Goal: Task Accomplishment & Management: Manage account settings

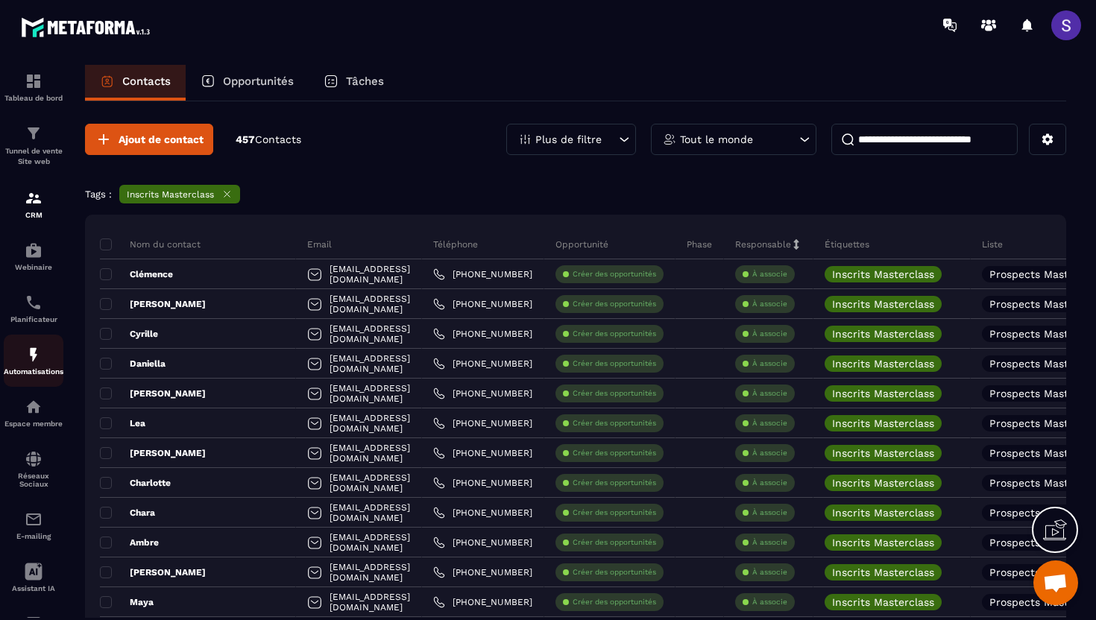
click at [33, 360] on img at bounding box center [34, 355] width 18 height 18
click at [33, 374] on p "Automatisations" at bounding box center [34, 372] width 60 height 8
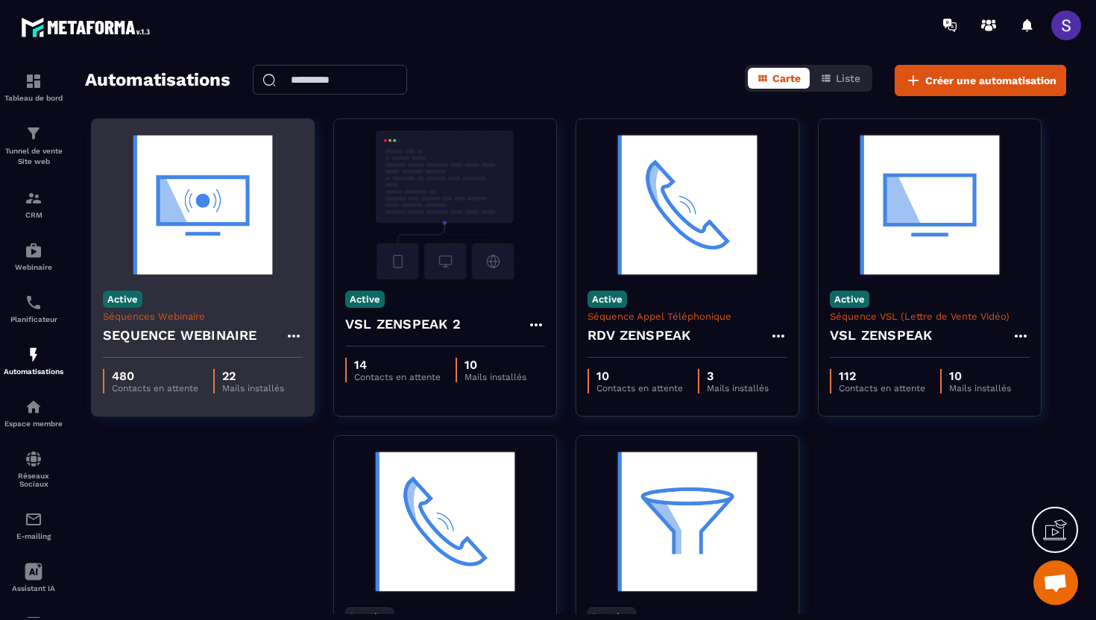
click at [209, 296] on div "Active Séquences Webinaire SEQUENCE WEBINAIRE" at bounding box center [203, 319] width 222 height 78
click at [213, 256] on img at bounding box center [203, 204] width 200 height 149
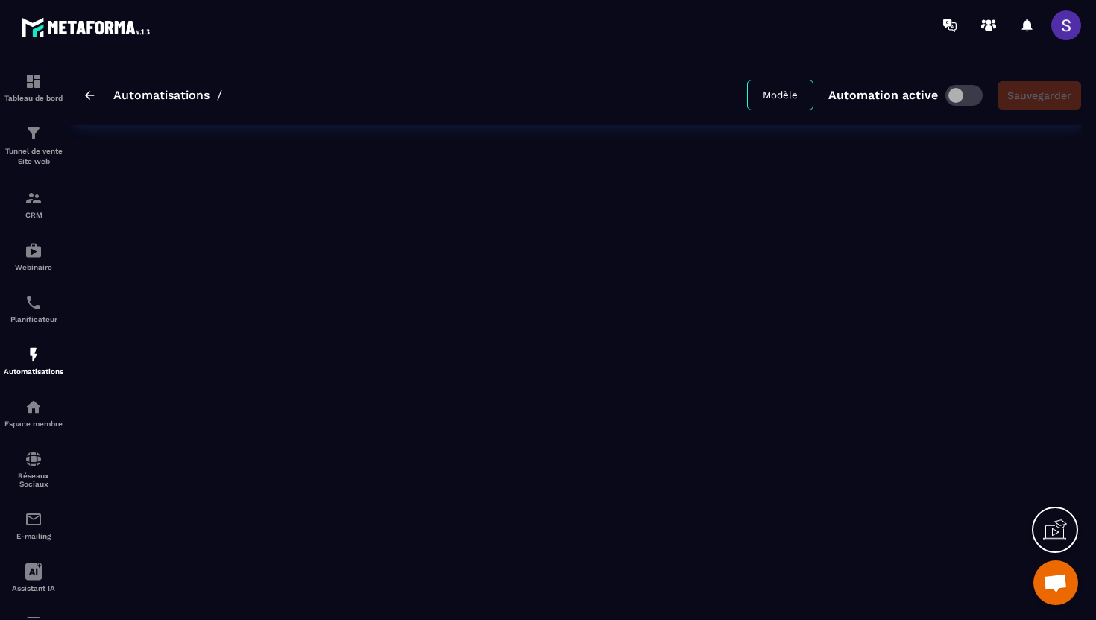
type input "**********"
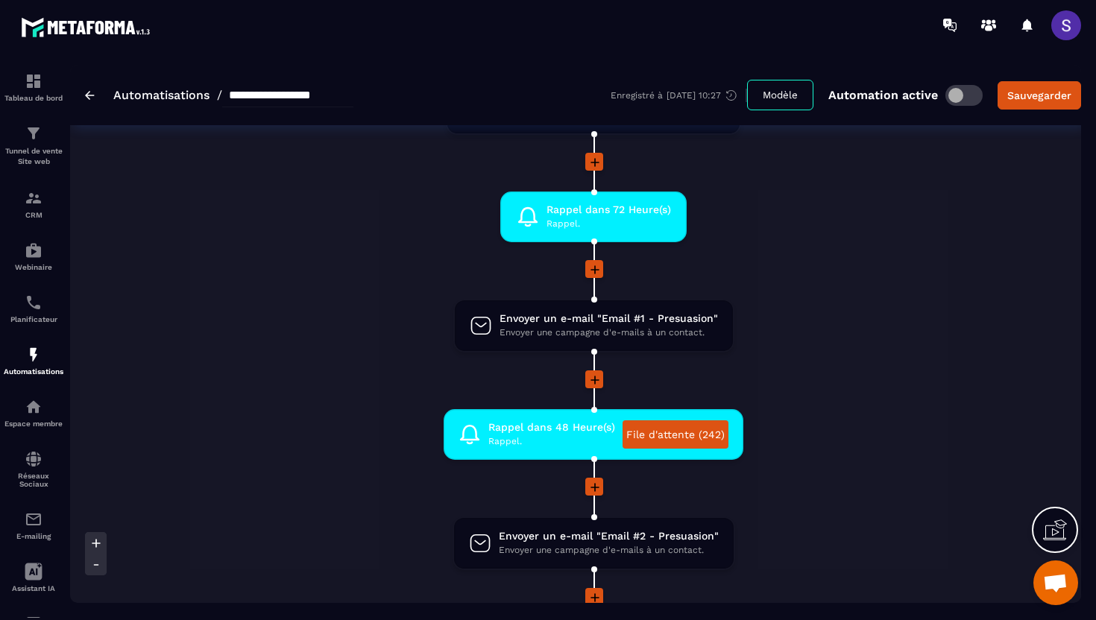
scroll to position [234, 0]
